Goal: Navigation & Orientation: Find specific page/section

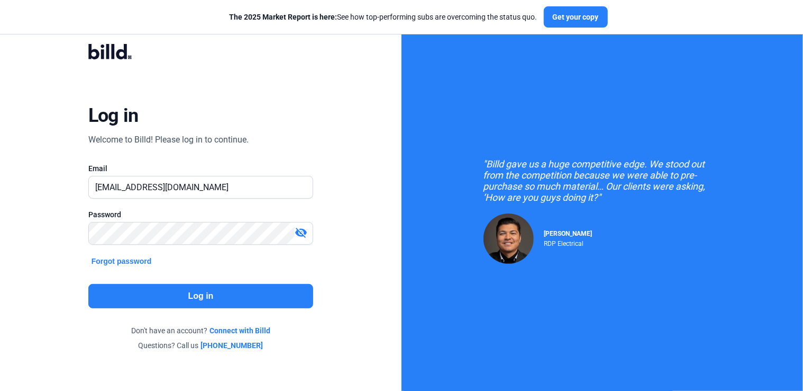
click at [258, 297] on button "Log in" at bounding box center [200, 296] width 225 height 24
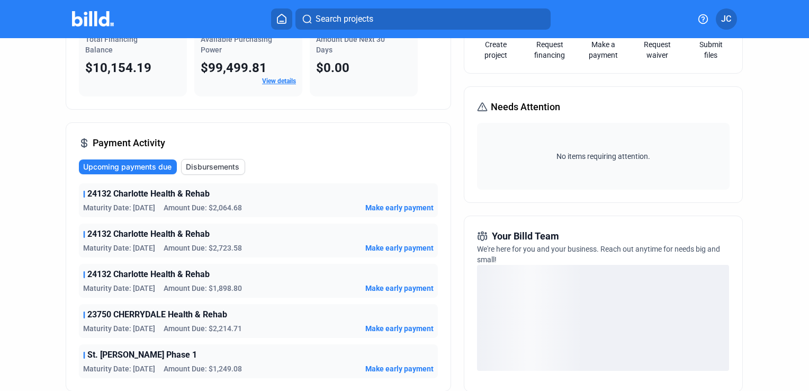
scroll to position [106, 0]
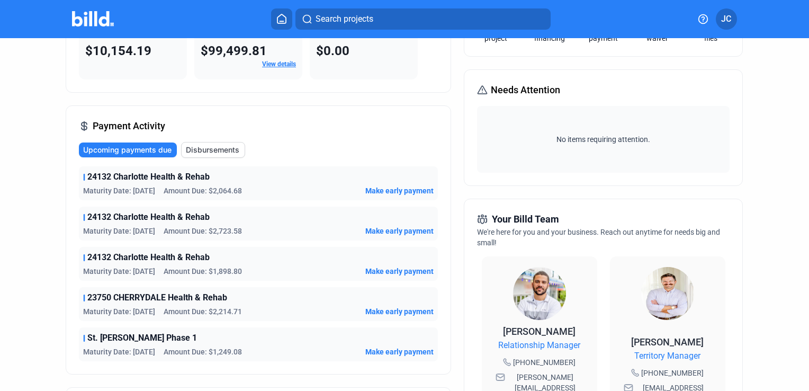
click at [524, 286] on img at bounding box center [539, 293] width 53 height 53
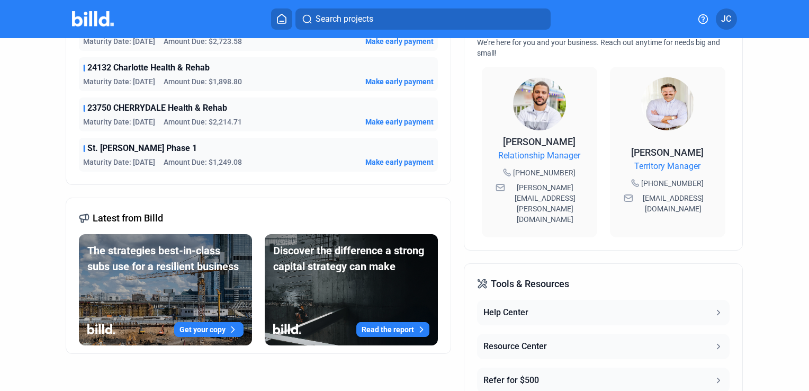
scroll to position [318, 0]
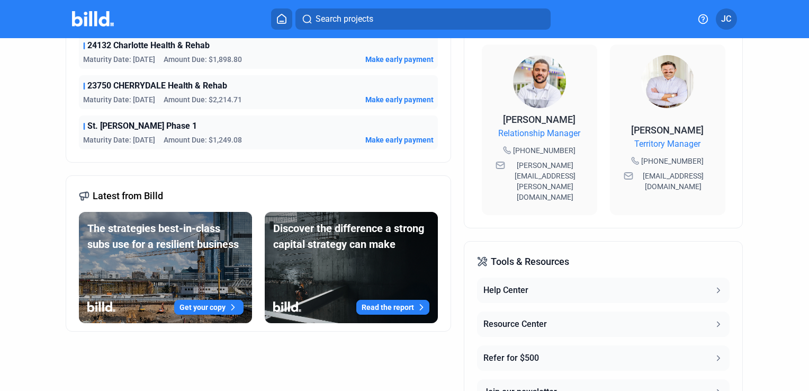
click at [559, 138] on span "Relationship Manager" at bounding box center [539, 133] width 82 height 13
